Goal: Transaction & Acquisition: Purchase product/service

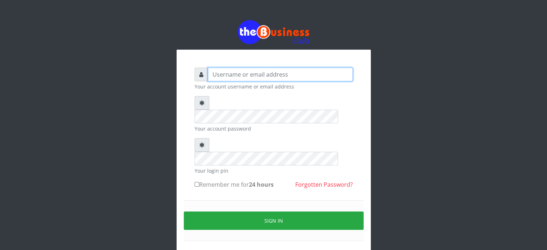
type input "videx"
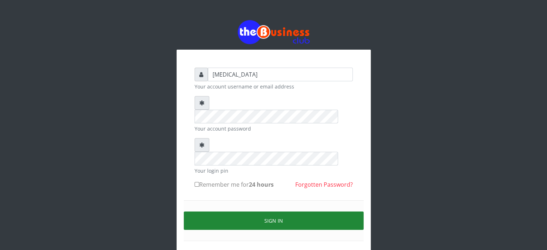
click at [312, 211] on button "Sign in" at bounding box center [274, 220] width 180 height 18
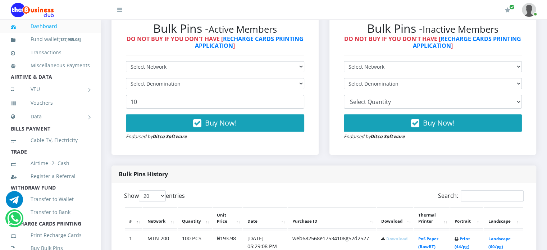
scroll to position [221, 0]
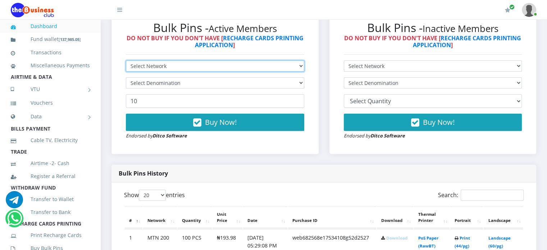
click at [154, 72] on select "Select Network MTN Globacom 9Mobile Airtel" at bounding box center [215, 65] width 178 height 11
select select "MTN"
click at [126, 68] on select "Select Network MTN Globacom 9Mobile Airtel" at bounding box center [215, 65] width 178 height 11
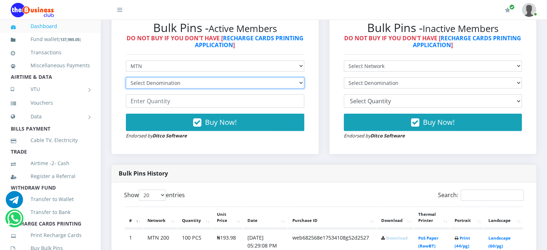
click at [158, 88] on select "Select Denomination MTN NGN100 - ₦96.99 MTN NGN200 - ₦193.98 MTN NGN400 - ₦387.…" at bounding box center [215, 82] width 178 height 11
select select "484.95-500"
click at [126, 85] on select "Select Denomination MTN NGN100 - ₦96.99 MTN NGN200 - ₦193.98 MTN NGN400 - ₦387.…" at bounding box center [215, 82] width 178 height 11
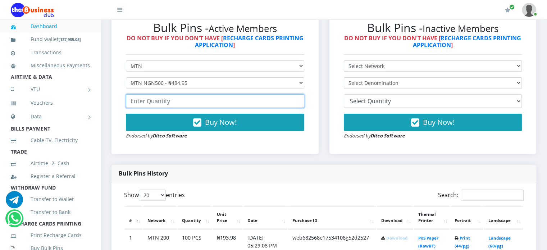
click at [152, 108] on input "number" at bounding box center [215, 101] width 178 height 14
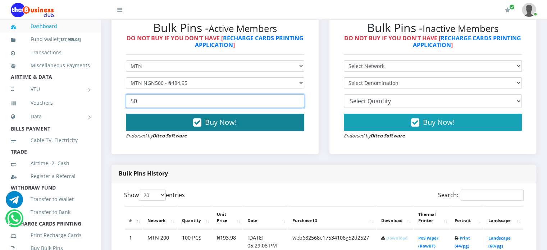
type input "50"
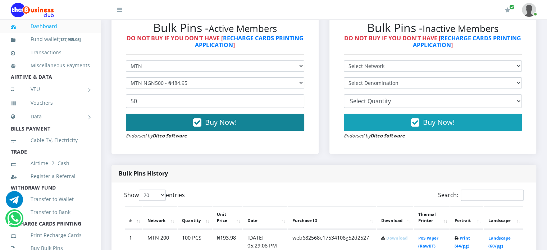
click at [234, 127] on span "Buy Now!" at bounding box center [221, 122] width 32 height 10
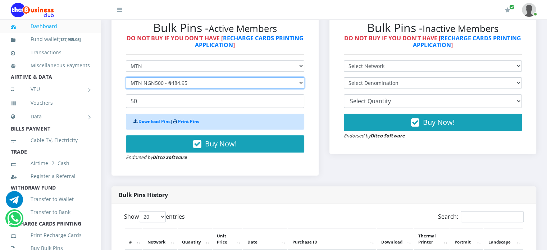
click at [184, 88] on select "Select Denomination MTN NGN100 - ₦96.99 MTN NGN200 - ₦193.98 MTN NGN400 - ₦387.…" at bounding box center [215, 82] width 178 height 11
select select "193.98-200"
click at [126, 85] on select "Select Denomination MTN NGN100 - ₦96.99 MTN NGN200 - ₦193.98 MTN NGN400 - ₦387.…" at bounding box center [215, 82] width 178 height 11
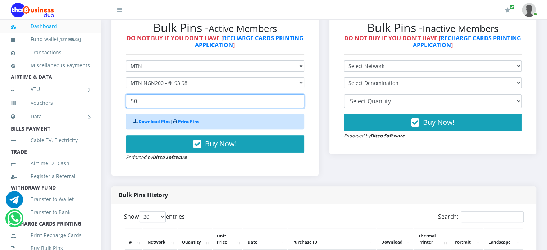
drag, startPoint x: 167, startPoint y: 115, endPoint x: 124, endPoint y: 107, distance: 44.1
click at [124, 107] on div "Bulk Pins - Active Members DO NOT BUY IF YOU DON'T HAVE [ RECHARGE CARDS PRINTI…" at bounding box center [215, 91] width 193 height 155
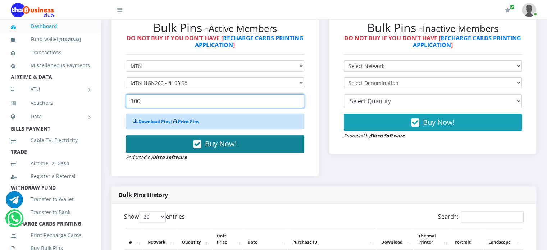
type input "100"
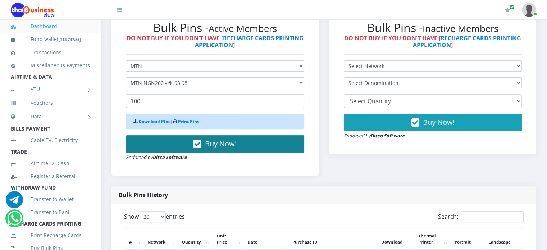
click at [201, 148] on icon "button" at bounding box center [197, 144] width 8 height 7
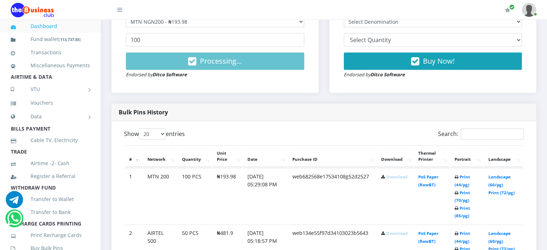
scroll to position [283, 0]
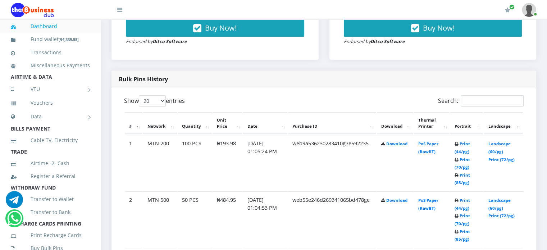
scroll to position [316, 0]
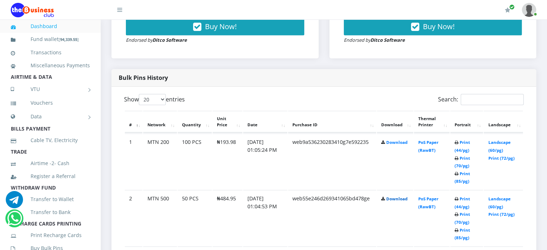
click at [394, 201] on link "Download" at bounding box center [396, 198] width 21 height 5
click at [391, 145] on link "Download" at bounding box center [396, 141] width 21 height 5
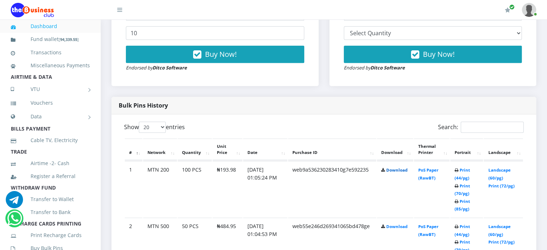
scroll to position [290, 0]
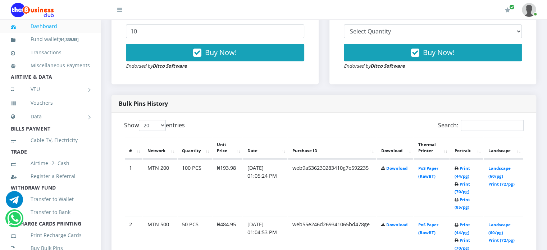
drag, startPoint x: 220, startPoint y: 232, endPoint x: 235, endPoint y: 232, distance: 15.1
click at [235, 232] on td "₦484.95" at bounding box center [227, 244] width 30 height 56
copy td "484.95"
drag, startPoint x: 220, startPoint y: 176, endPoint x: 243, endPoint y: 176, distance: 22.6
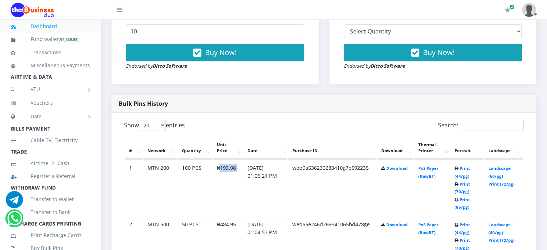
click at [243, 176] on id "1 MTN 200 100 PCS ₦193.98 [DATE] 01:05:24 PM web9a536230283410g7e592235 Downloa…" at bounding box center [324, 187] width 398 height 56
copy id "193.98"
